Goal: Task Accomplishment & Management: Use online tool/utility

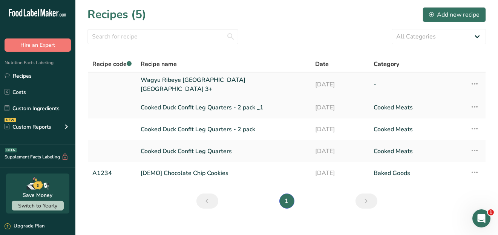
click at [189, 84] on link "Wagyu Ribeye [GEOGRAPHIC_DATA] [GEOGRAPHIC_DATA] 3+" at bounding box center [224, 84] width 166 height 18
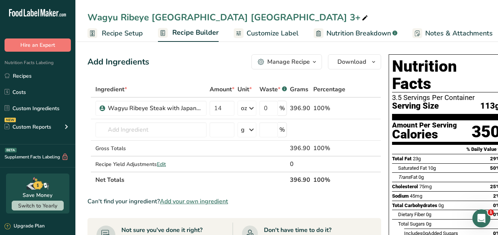
click at [278, 29] on span "Customize Label" at bounding box center [273, 33] width 52 height 10
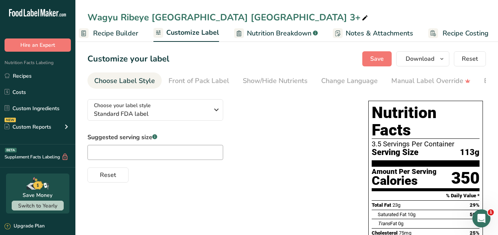
scroll to position [0, 82]
drag, startPoint x: 356, startPoint y: 88, endPoint x: 397, endPoint y: 89, distance: 40.7
click at [397, 89] on nav "Choose Label Style Front of Pack Label Show/Hide Nutrients Change Language Manu…" at bounding box center [286, 80] width 399 height 16
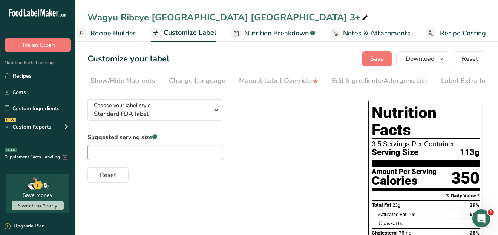
scroll to position [0, 158]
click at [465, 81] on div "Label Extra Info" at bounding box center [461, 81] width 50 height 10
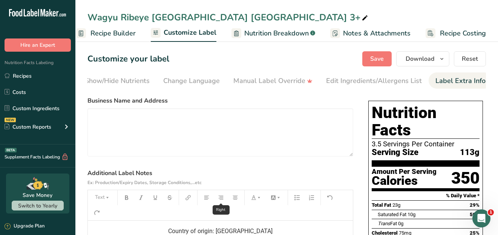
scroll to position [113, 0]
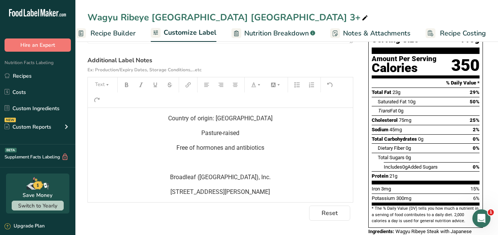
click at [271, 192] on p "[STREET_ADDRESS][PERSON_NAME]" at bounding box center [221, 191] width 258 height 9
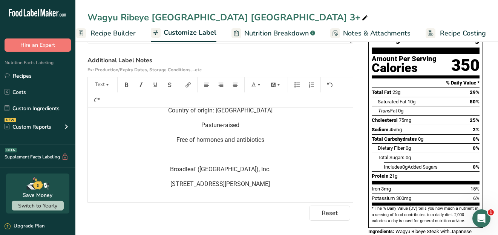
click at [219, 153] on p "﻿" at bounding box center [221, 154] width 258 height 9
drag, startPoint x: 219, startPoint y: 154, endPoint x: 230, endPoint y: 155, distance: 11.3
click at [230, 155] on p "﻿" at bounding box center [221, 154] width 258 height 9
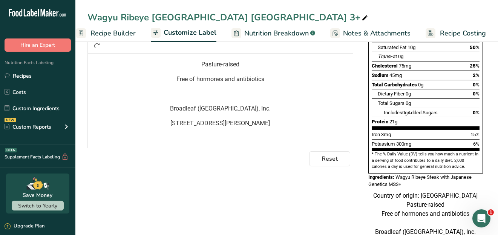
scroll to position [181, 0]
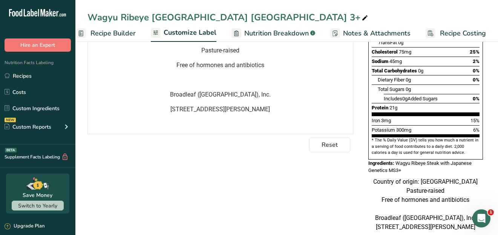
click at [268, 112] on p "[STREET_ADDRESS][PERSON_NAME]" at bounding box center [221, 109] width 258 height 9
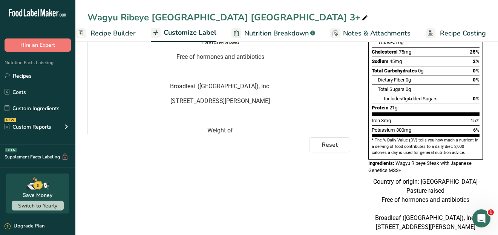
click at [208, 131] on span "Weight of" at bounding box center [221, 130] width 26 height 7
click at [268, 130] on p "Serving Size Varies by Weight of" at bounding box center [221, 130] width 258 height 9
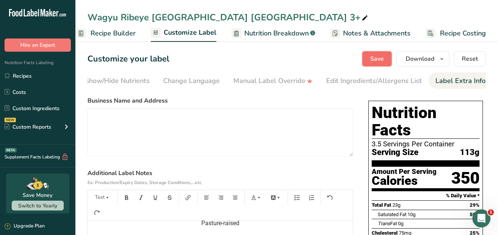
click at [372, 58] on span "Save" at bounding box center [377, 58] width 14 height 9
click at [442, 57] on icon "button" at bounding box center [442, 58] width 6 height 9
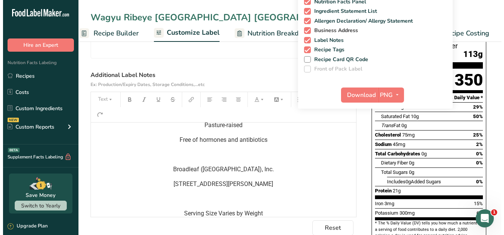
scroll to position [20, 0]
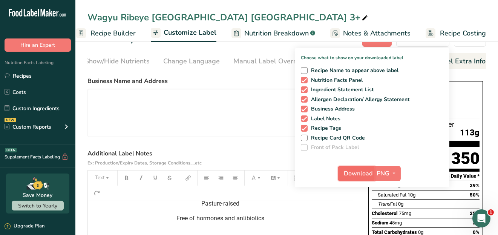
click at [363, 170] on span "Download" at bounding box center [358, 173] width 29 height 9
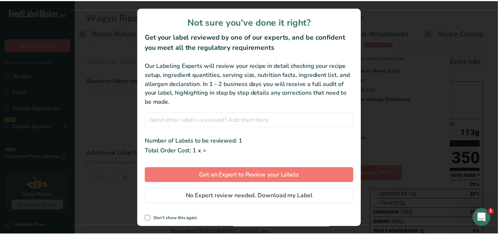
scroll to position [0, 76]
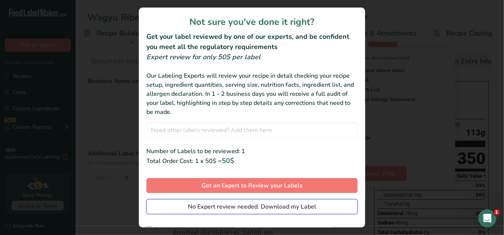
click at [250, 209] on span "No Expert review needed. Download my Label" at bounding box center [252, 206] width 128 height 9
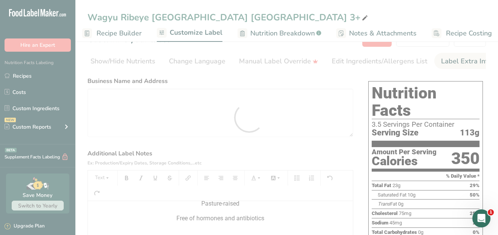
scroll to position [0, 0]
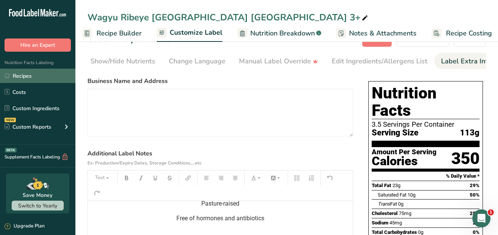
click at [25, 76] on link "Recipes" at bounding box center [37, 76] width 75 height 14
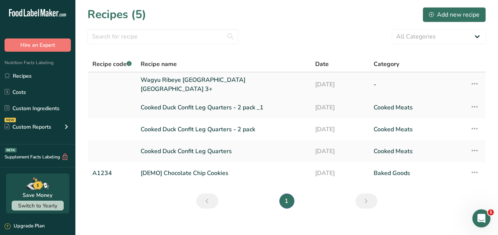
click at [196, 81] on link "Wagyu Ribeye [GEOGRAPHIC_DATA] [GEOGRAPHIC_DATA] 3+" at bounding box center [224, 84] width 166 height 18
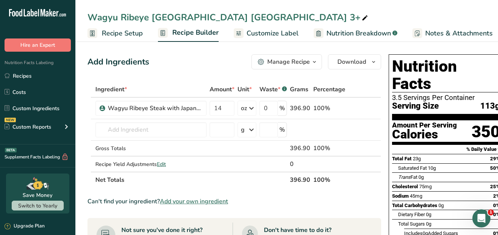
click at [284, 34] on span "Customize Label" at bounding box center [273, 33] width 52 height 10
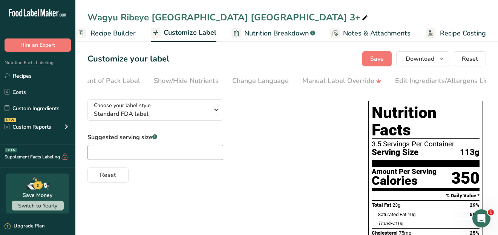
scroll to position [0, 158]
click at [438, 78] on div "Label Extra Info" at bounding box center [461, 81] width 50 height 10
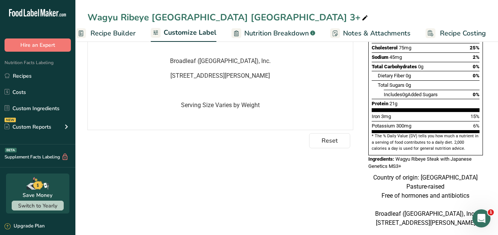
scroll to position [189, 0]
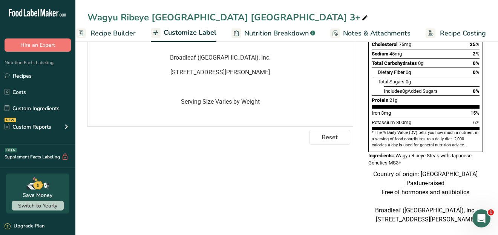
click at [231, 114] on p "﻿" at bounding box center [221, 116] width 258 height 9
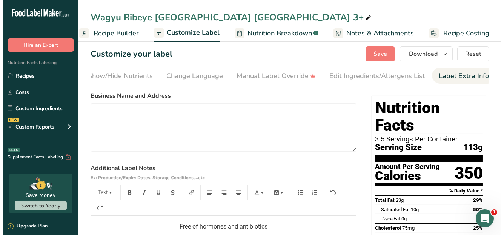
scroll to position [0, 0]
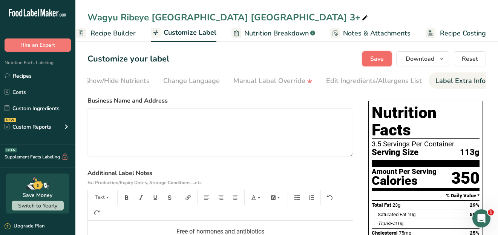
click at [380, 59] on span "Save" at bounding box center [377, 58] width 14 height 9
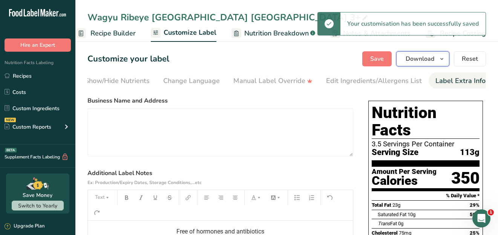
click at [426, 57] on span "Download" at bounding box center [420, 58] width 29 height 9
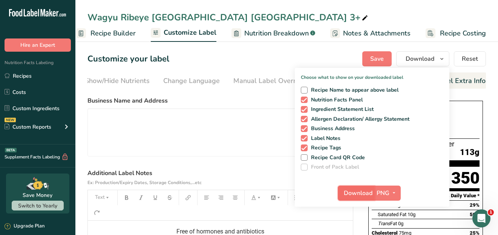
click at [362, 189] on span "Download" at bounding box center [358, 193] width 29 height 9
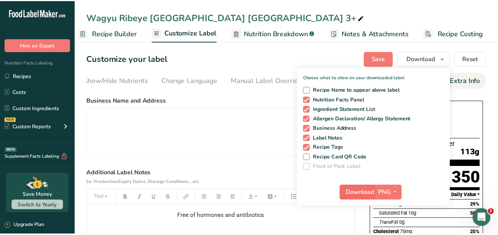
scroll to position [0, 76]
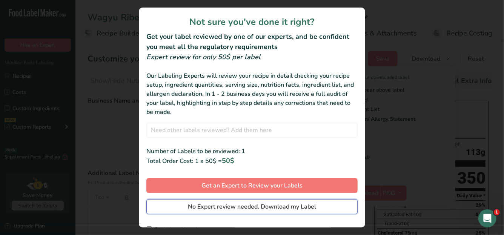
click at [274, 209] on span "No Expert review needed. Download my Label" at bounding box center [252, 206] width 128 height 9
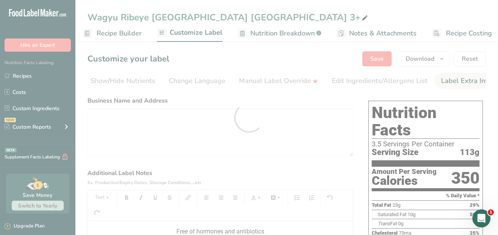
scroll to position [0, 0]
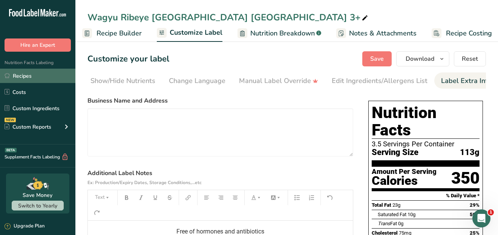
click at [23, 73] on link "Recipes" at bounding box center [37, 76] width 75 height 14
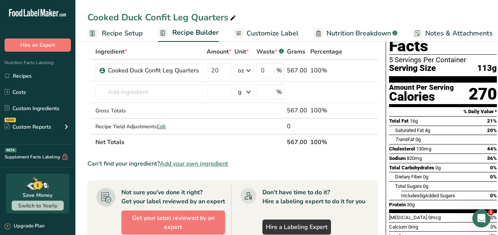
scroll to position [0, 72]
